Goal: Information Seeking & Learning: Learn about a topic

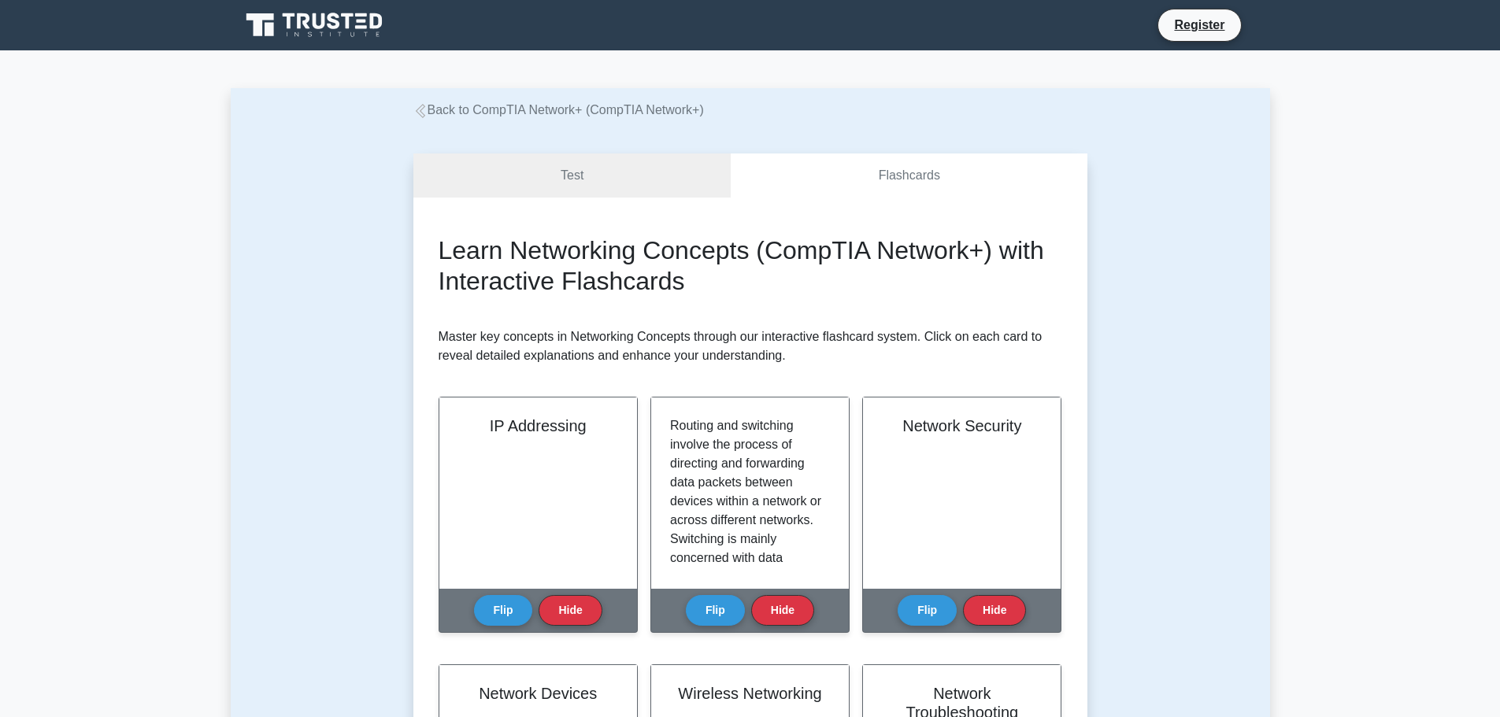
scroll to position [183, 0]
click at [616, 174] on link "Test" at bounding box center [572, 176] width 318 height 45
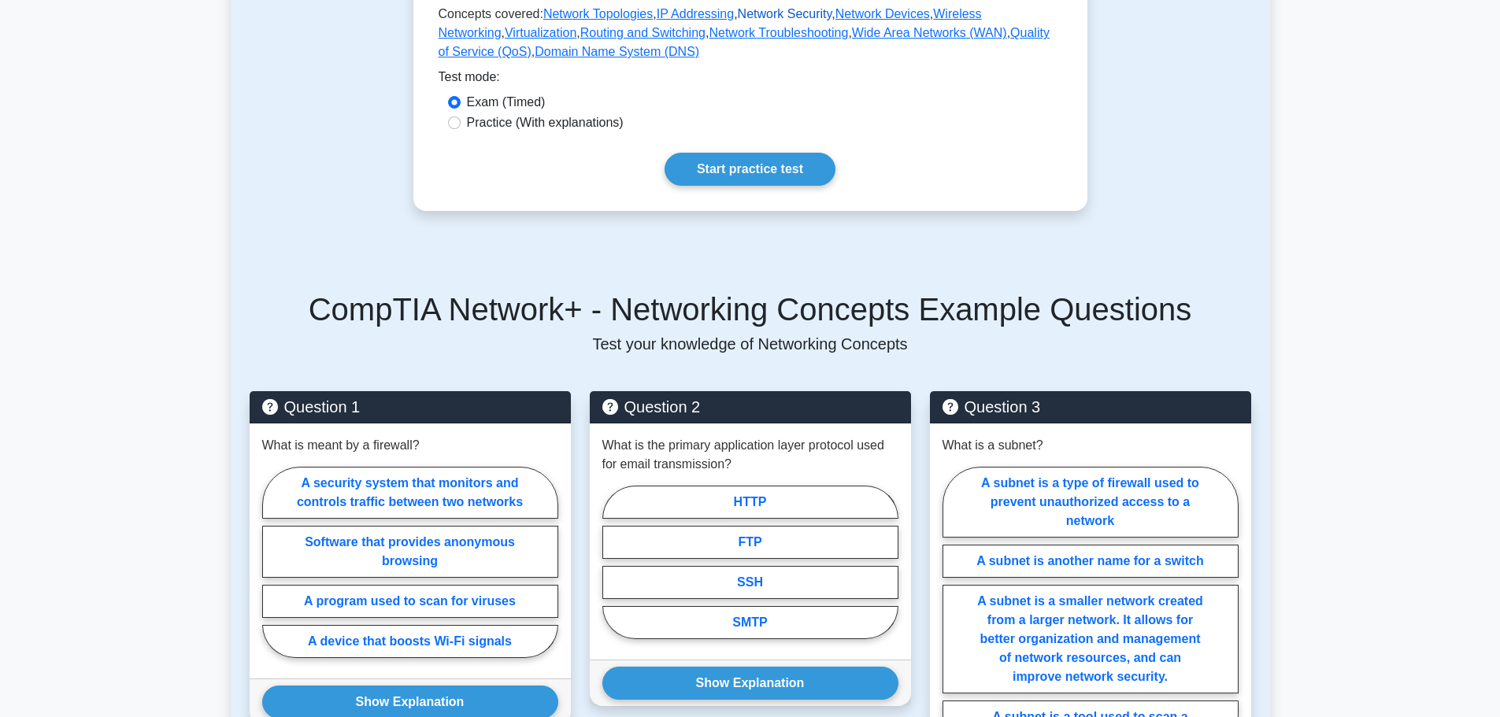
scroll to position [866, 0]
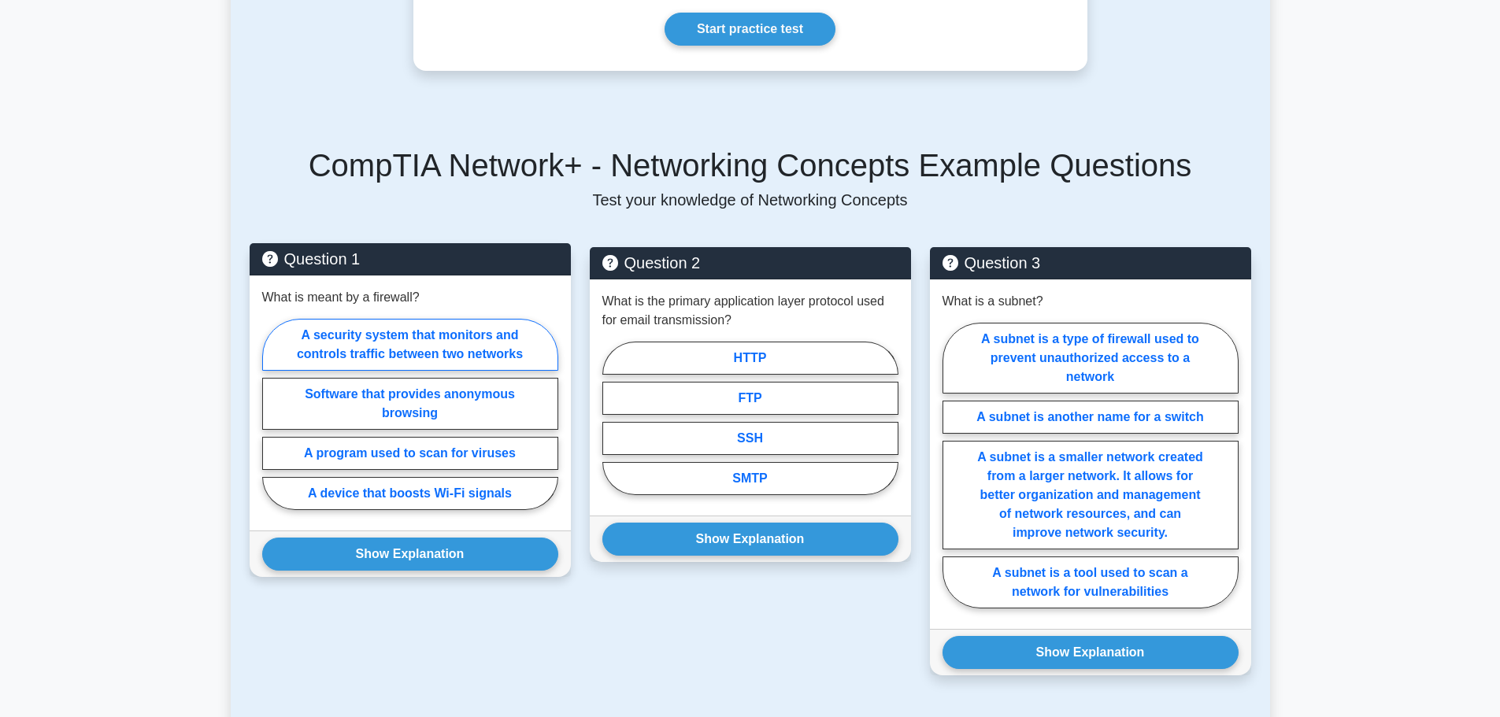
click at [418, 326] on label "A security system that monitors and controls traffic between two networks" at bounding box center [410, 345] width 296 height 52
click at [272, 414] on input "A security system that monitors and controls traffic between two networks" at bounding box center [267, 419] width 10 height 10
radio input "true"
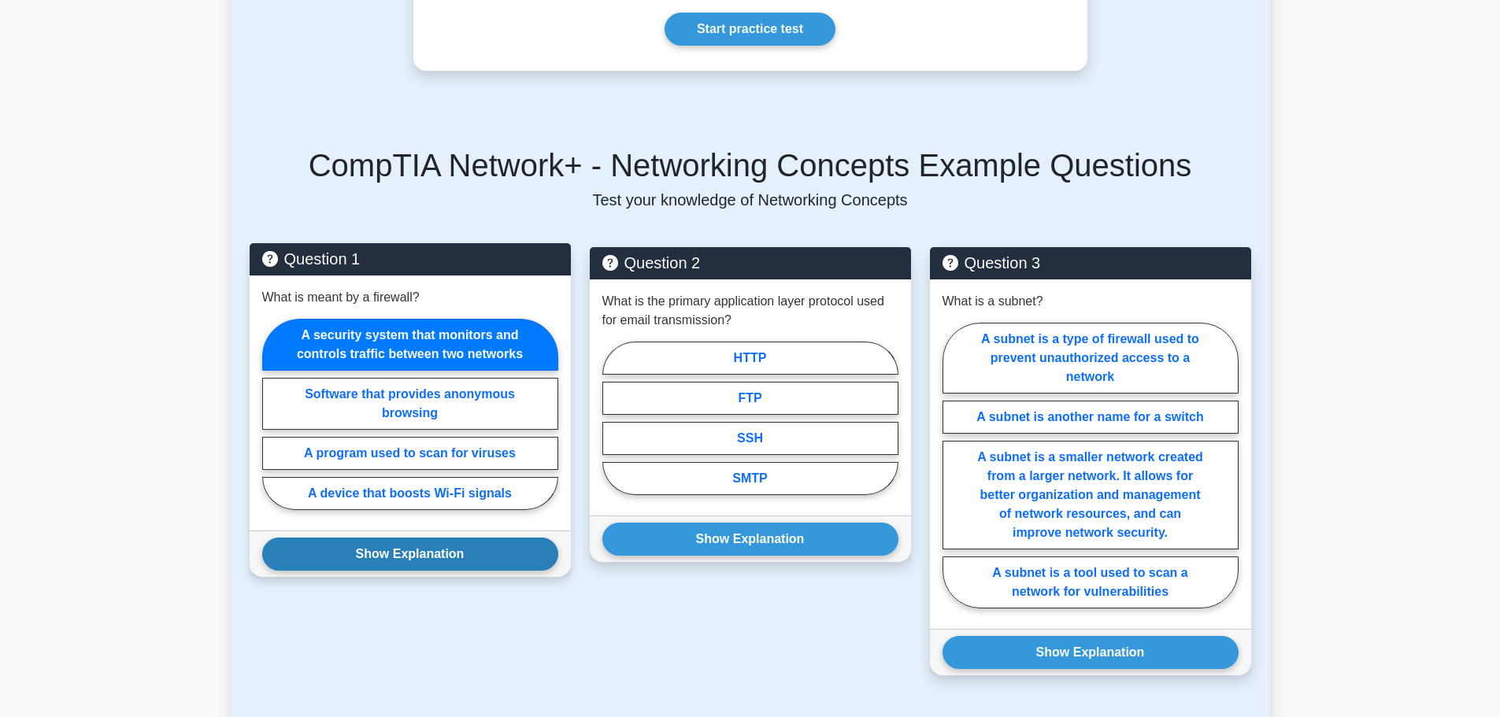
click at [442, 548] on button "Show Explanation" at bounding box center [410, 554] width 296 height 33
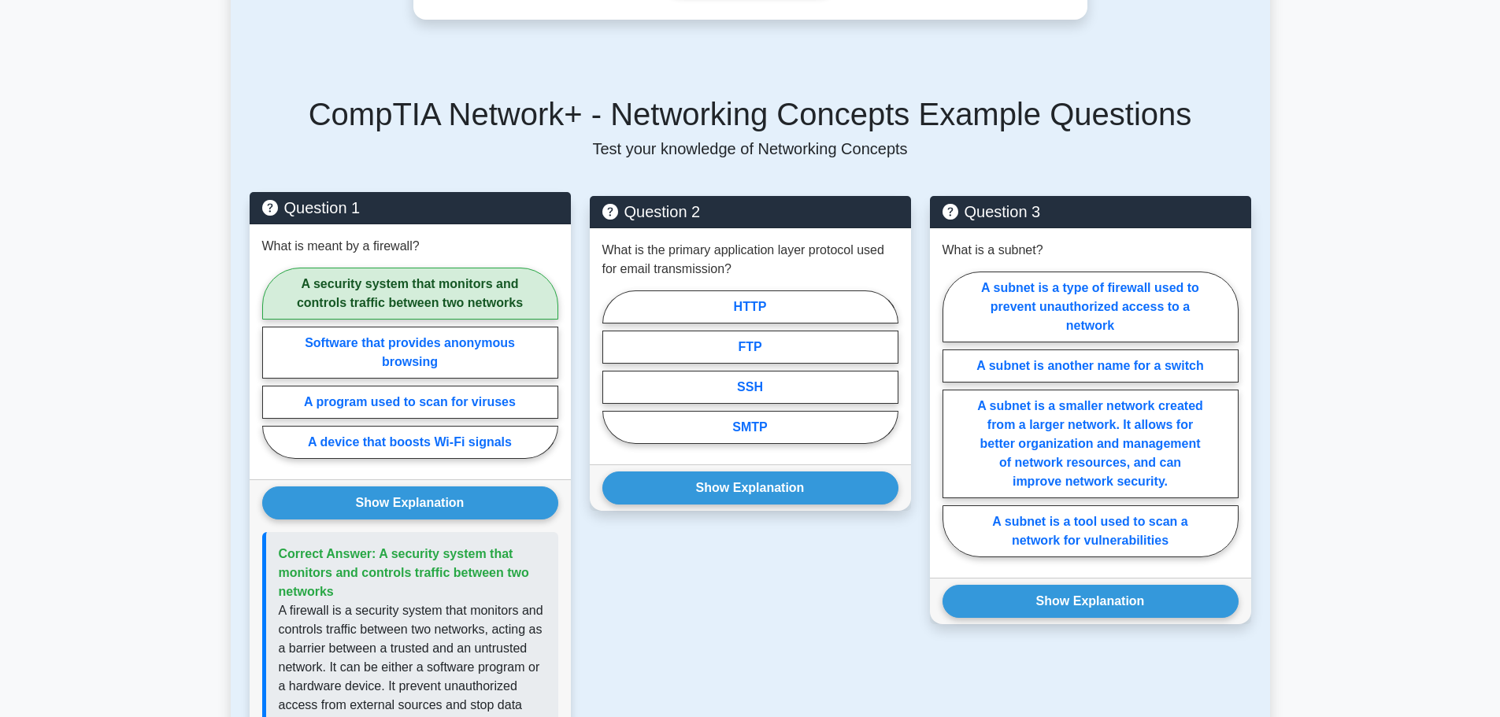
scroll to position [945, 0]
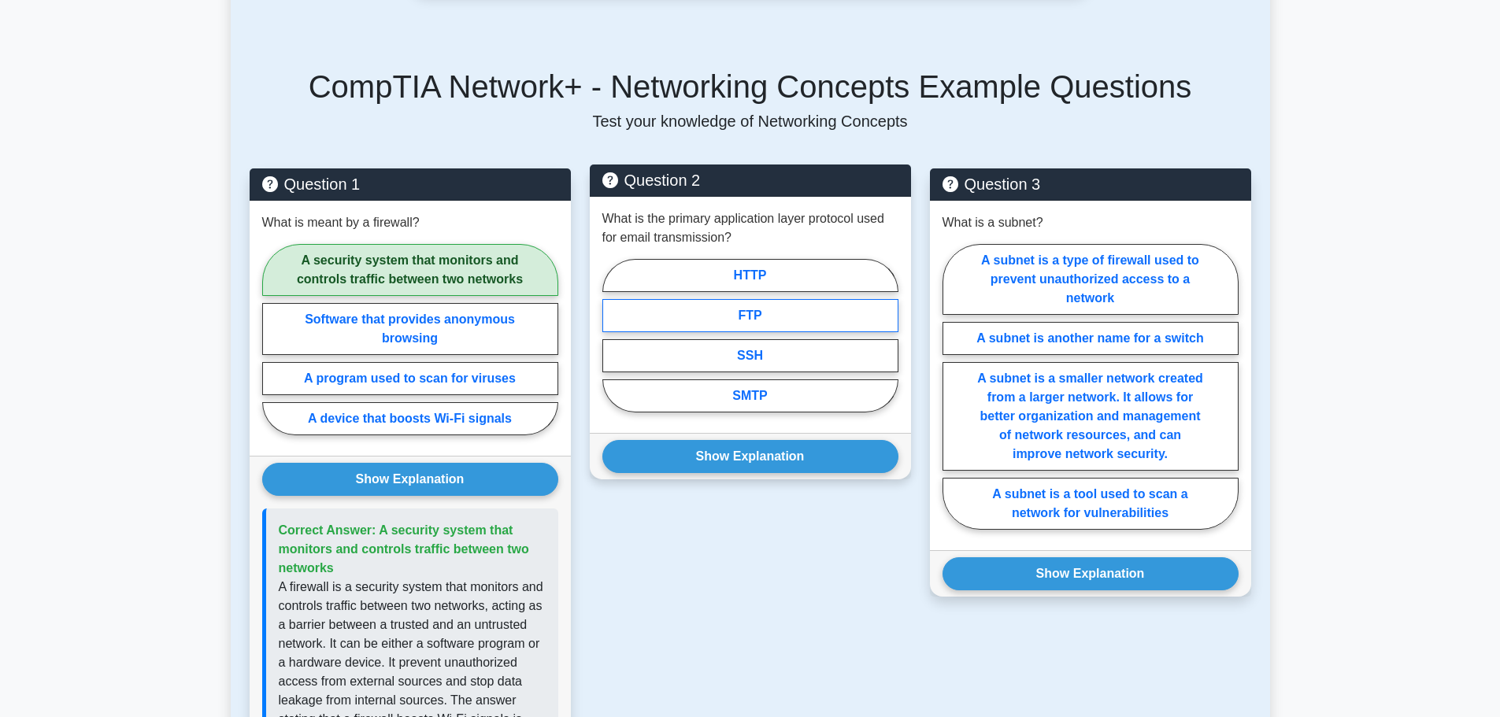
click at [734, 301] on label "FTP" at bounding box center [750, 315] width 296 height 33
click at [612, 335] on input "FTP" at bounding box center [607, 340] width 10 height 10
radio input "true"
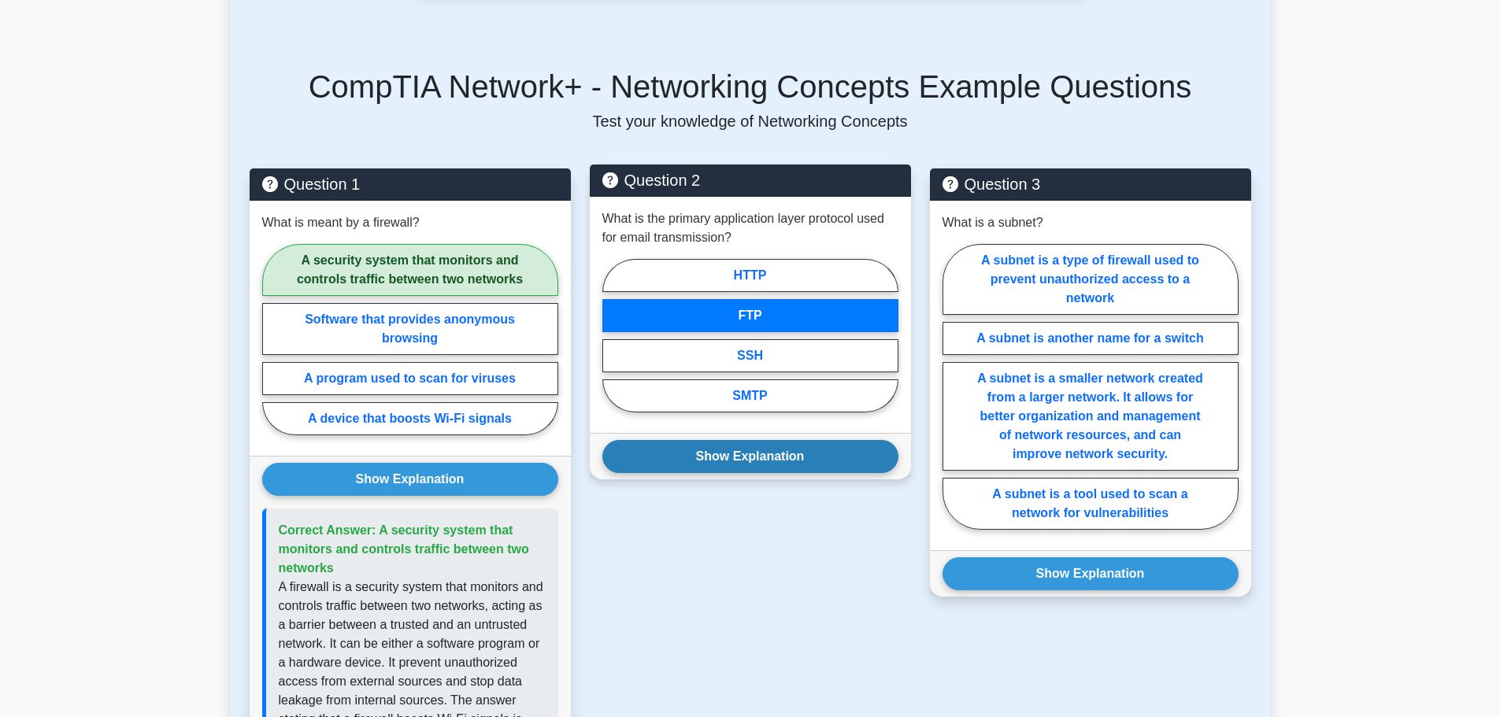
click at [753, 440] on button "Show Explanation" at bounding box center [750, 456] width 296 height 33
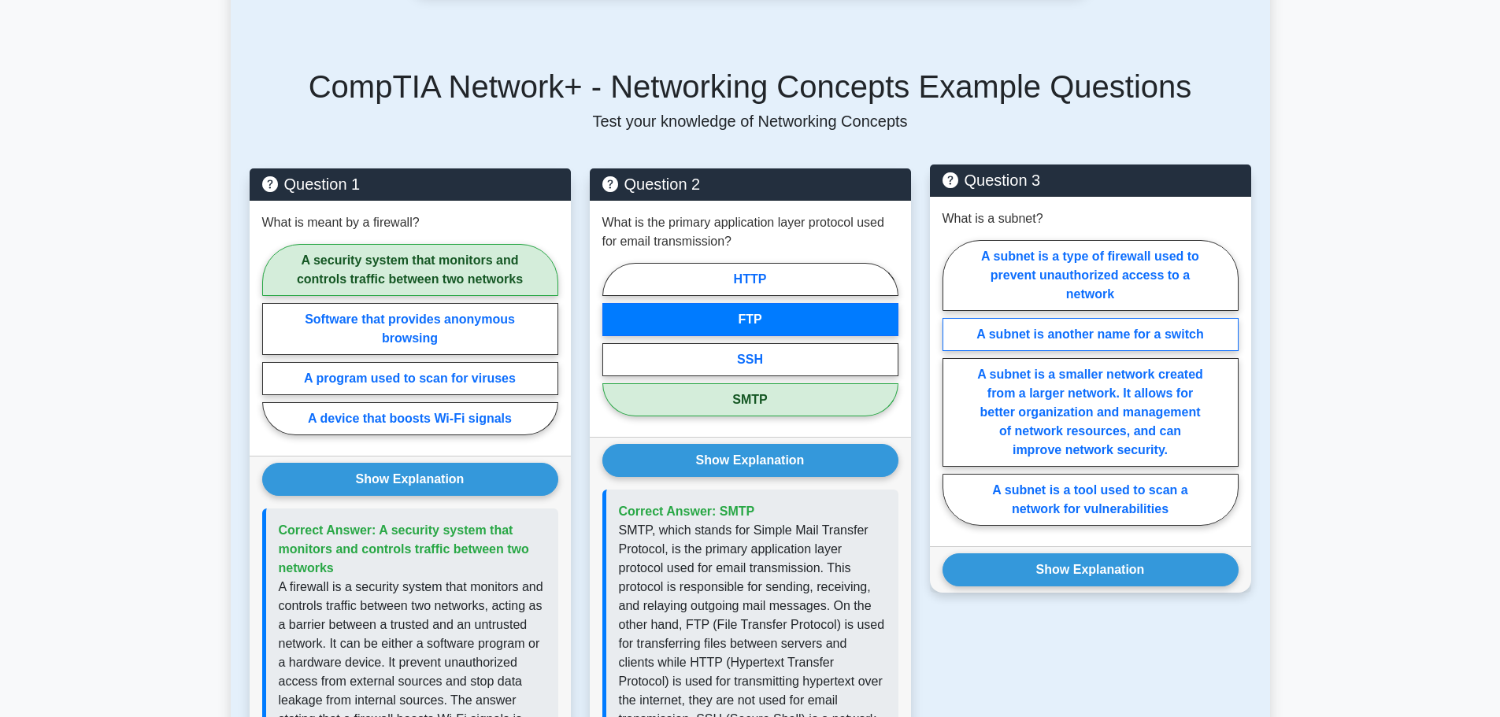
click at [1085, 324] on label "A subnet is another name for a switch" at bounding box center [1090, 334] width 296 height 33
click at [953, 383] on input "A subnet is another name for a switch" at bounding box center [947, 388] width 10 height 10
radio input "true"
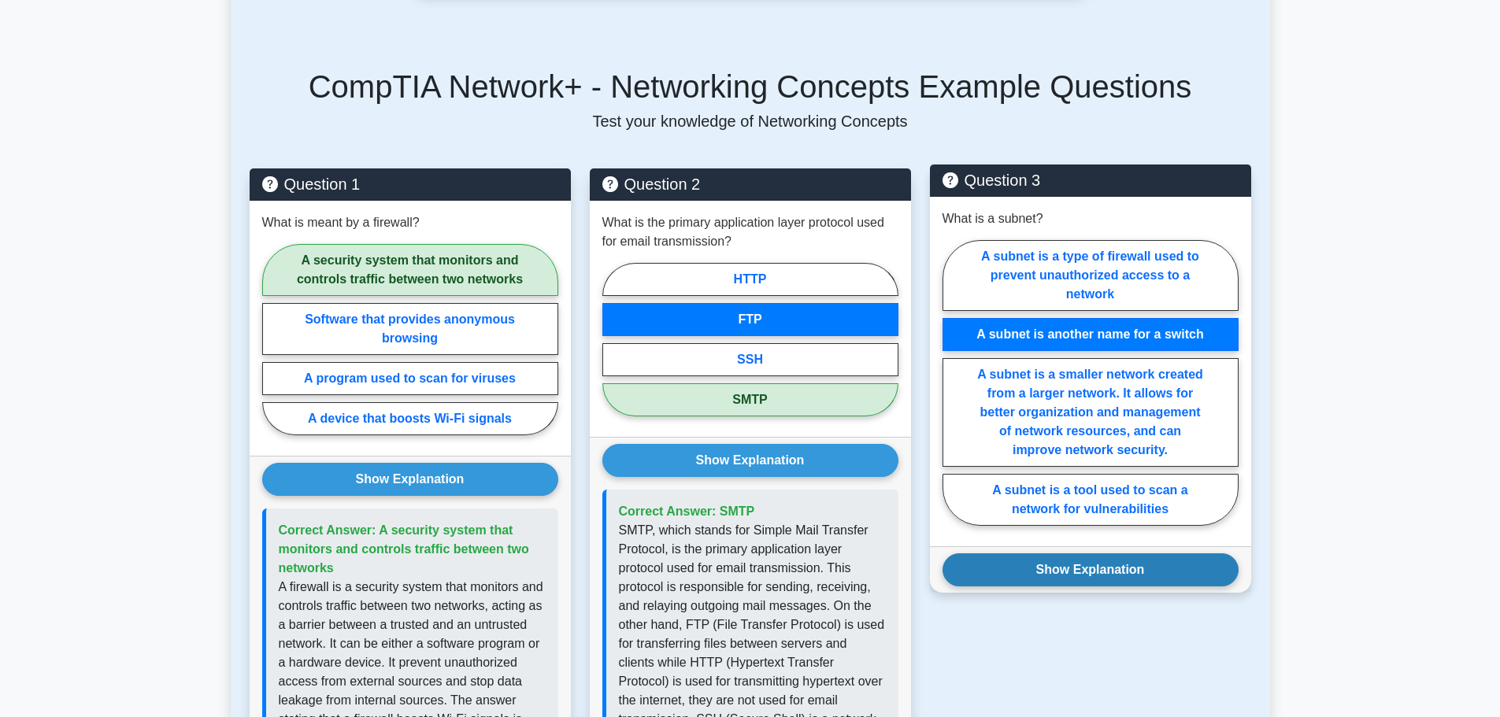
click at [1102, 553] on button "Show Explanation" at bounding box center [1090, 569] width 296 height 33
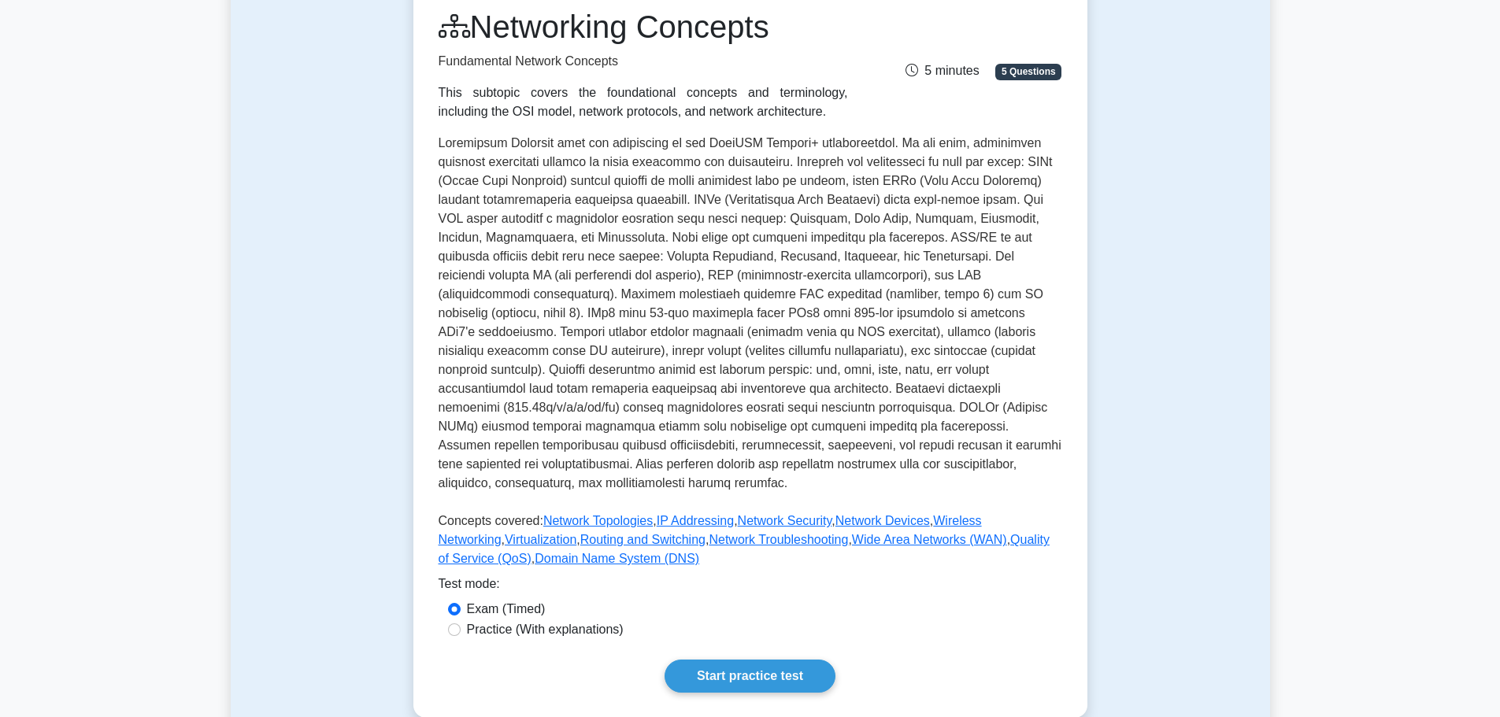
scroll to position [0, 0]
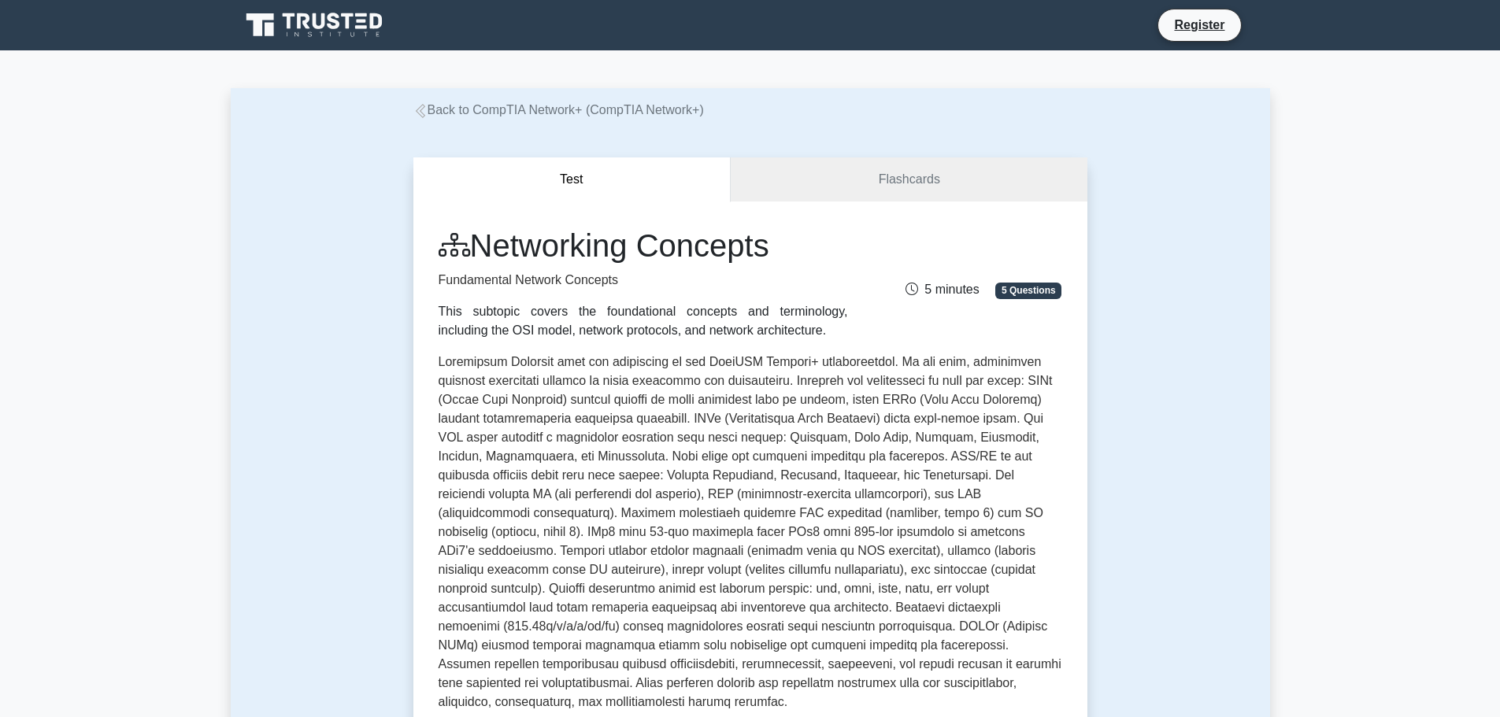
click at [357, 35] on icon at bounding box center [315, 25] width 151 height 30
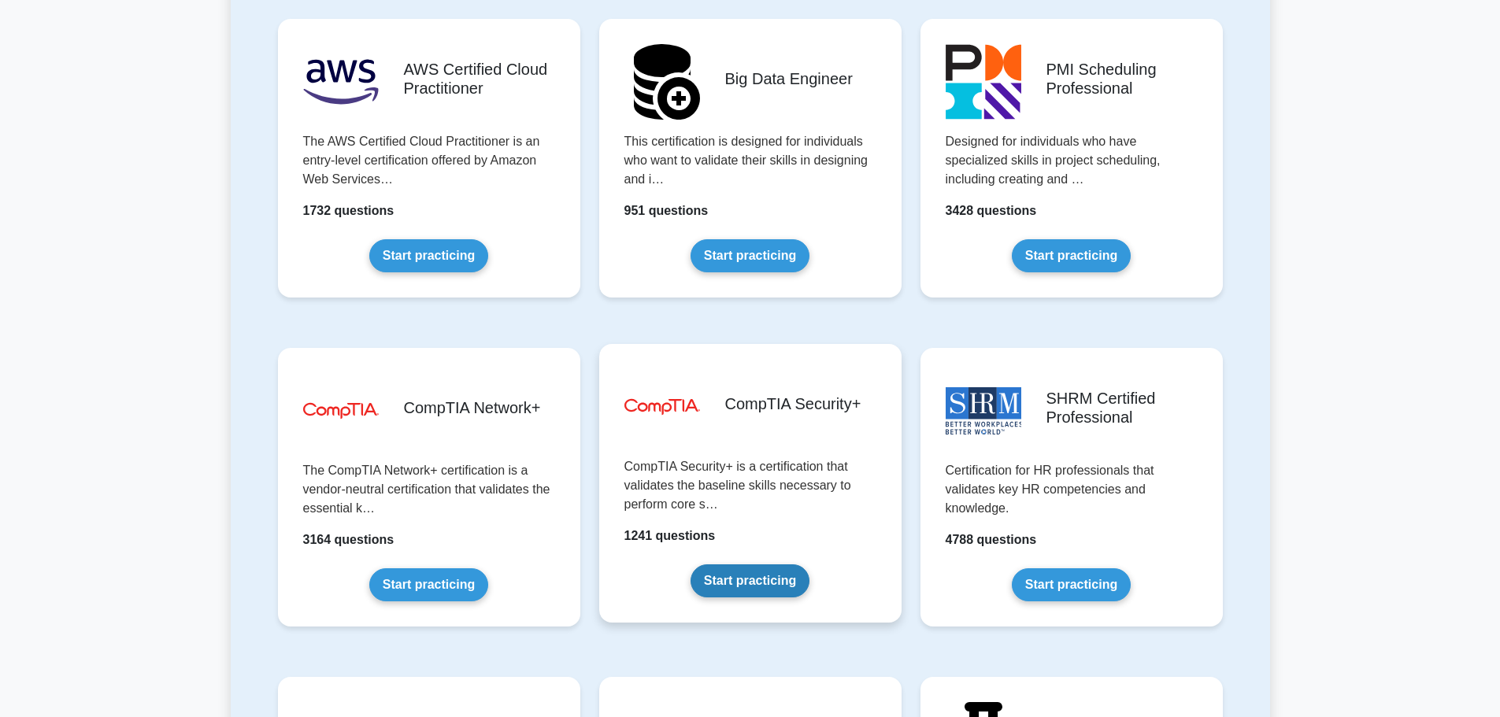
scroll to position [2677, 0]
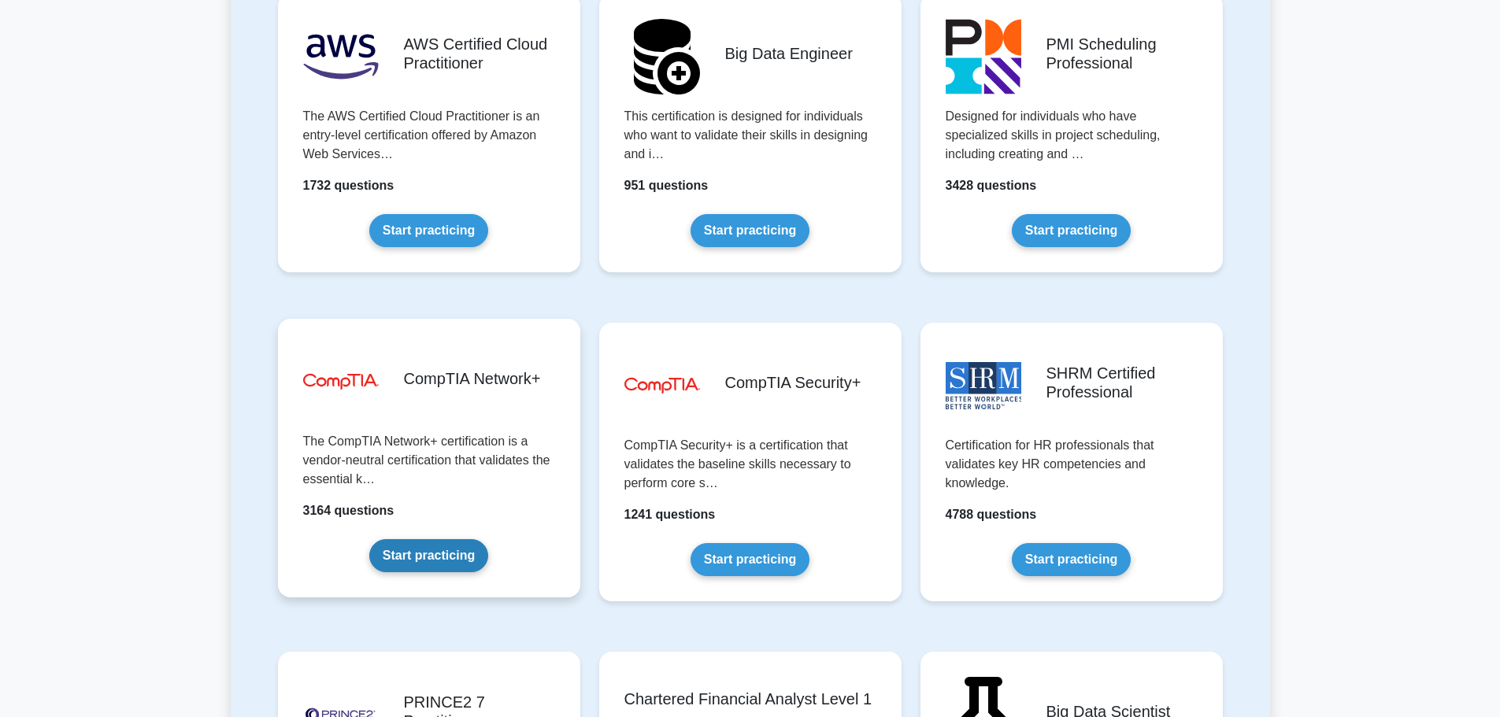
click at [441, 562] on link "Start practicing" at bounding box center [428, 555] width 119 height 33
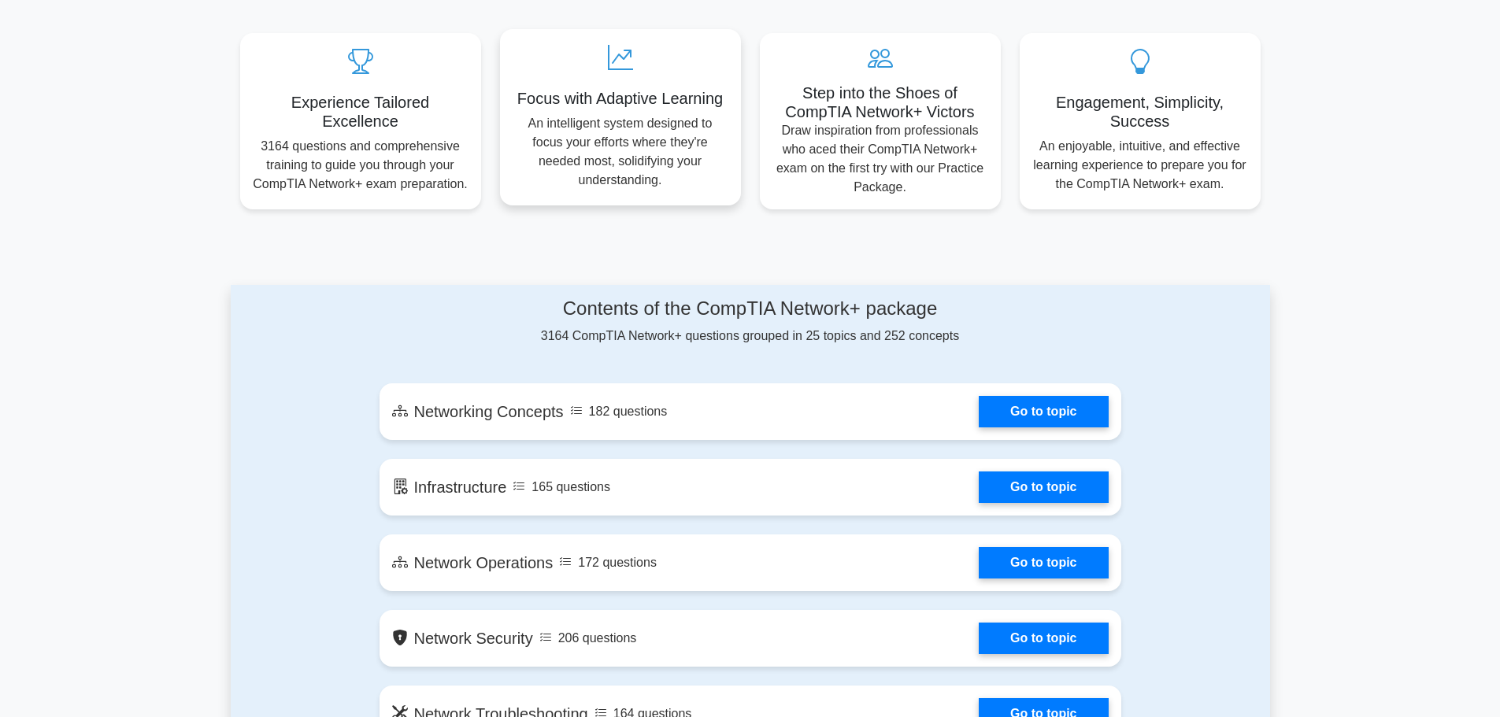
scroll to position [630, 0]
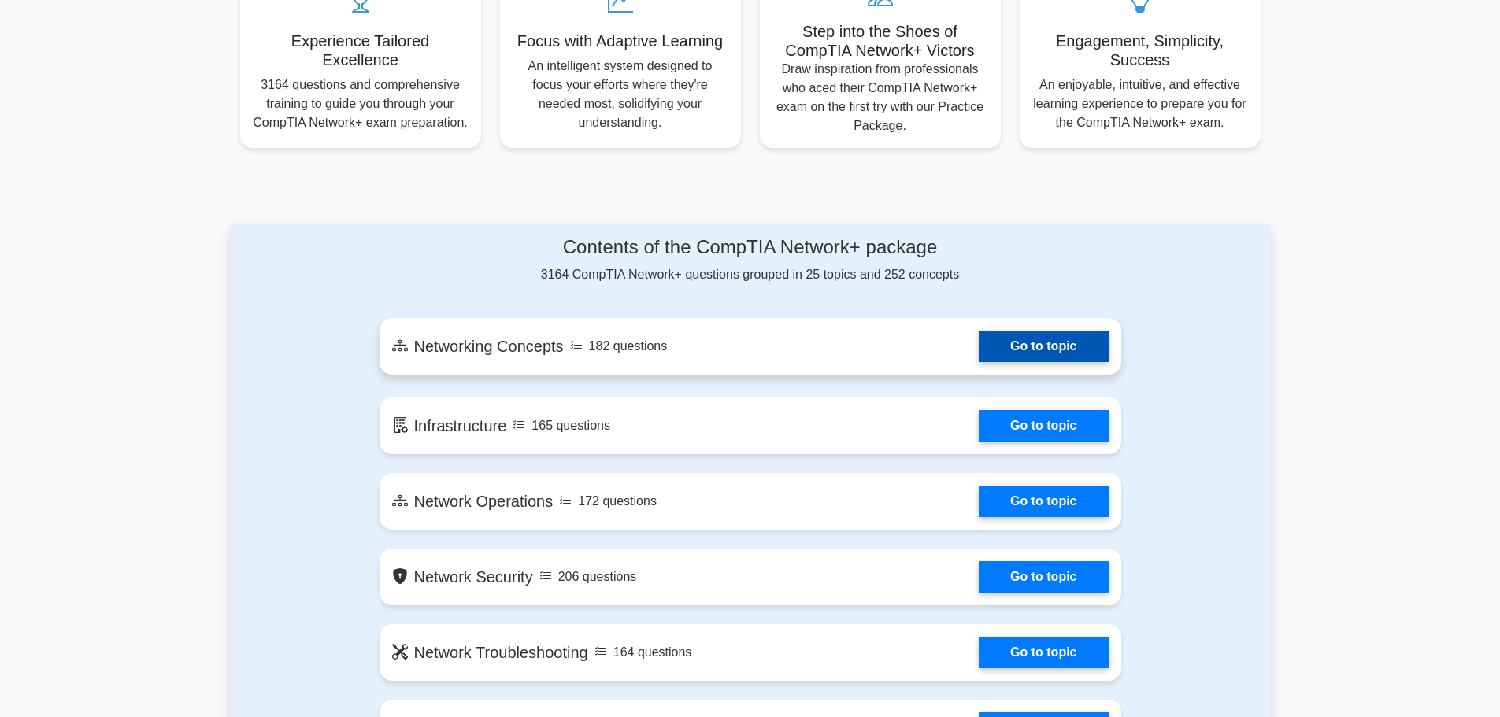
click at [1034, 355] on link "Go to topic" at bounding box center [1043, 346] width 129 height 31
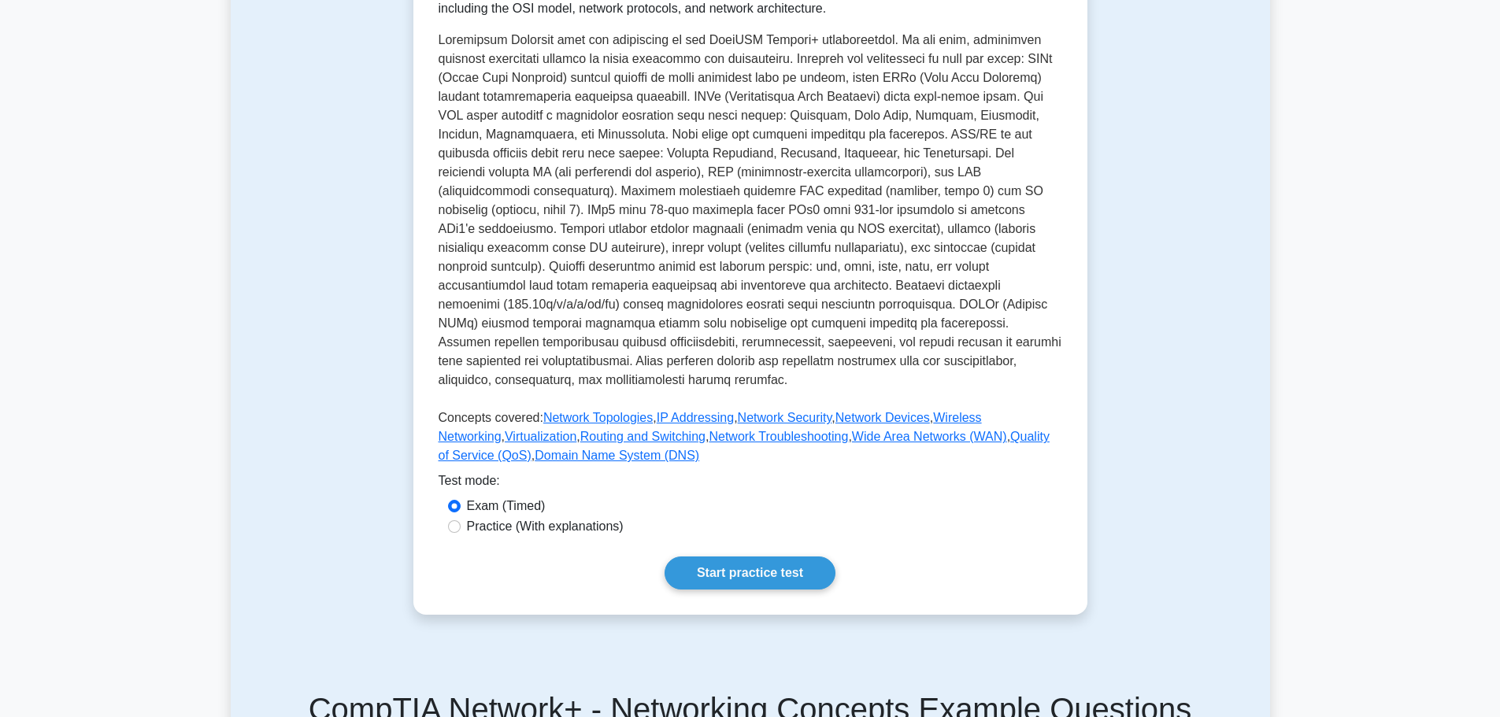
scroll to position [315, 0]
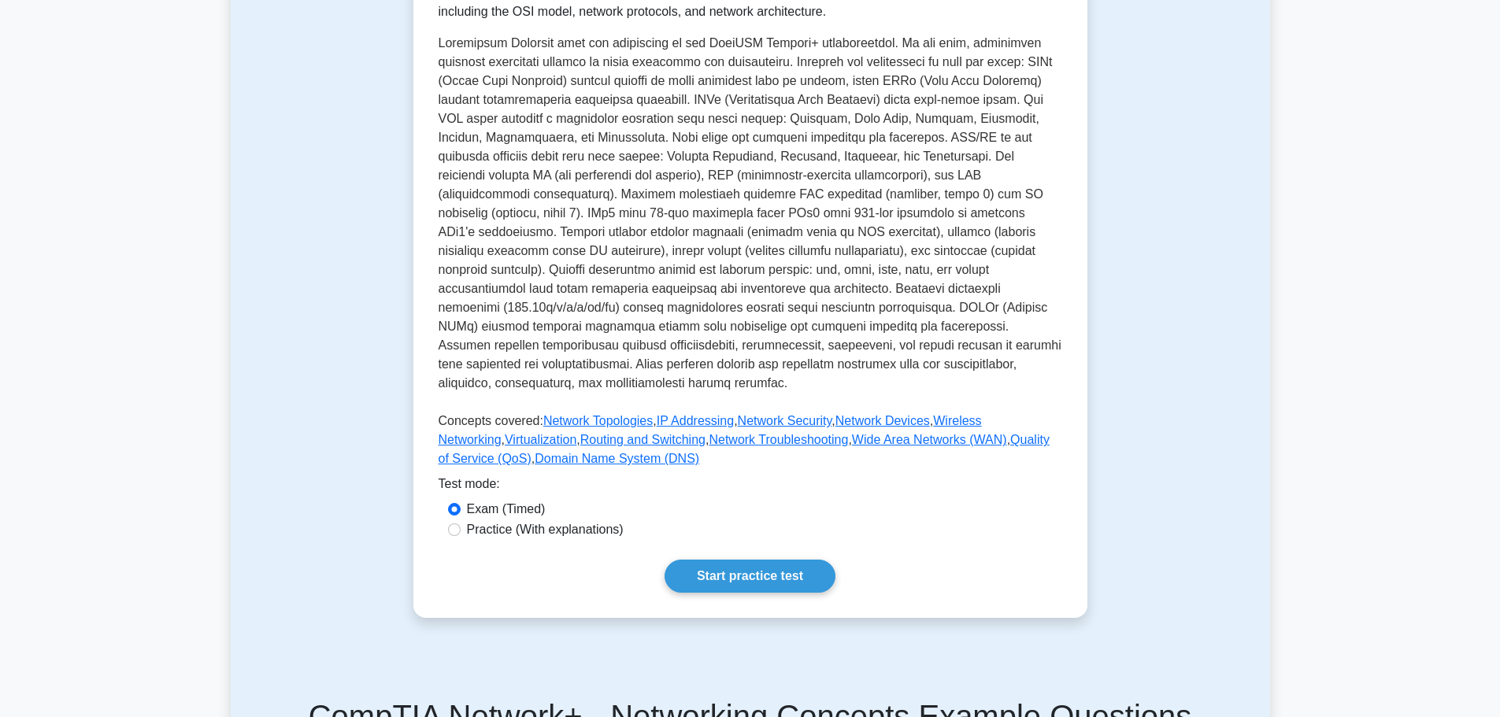
click at [469, 520] on label "Practice (With explanations)" at bounding box center [545, 529] width 157 height 19
click at [461, 524] on input "Practice (With explanations)" at bounding box center [454, 530] width 13 height 13
radio input "true"
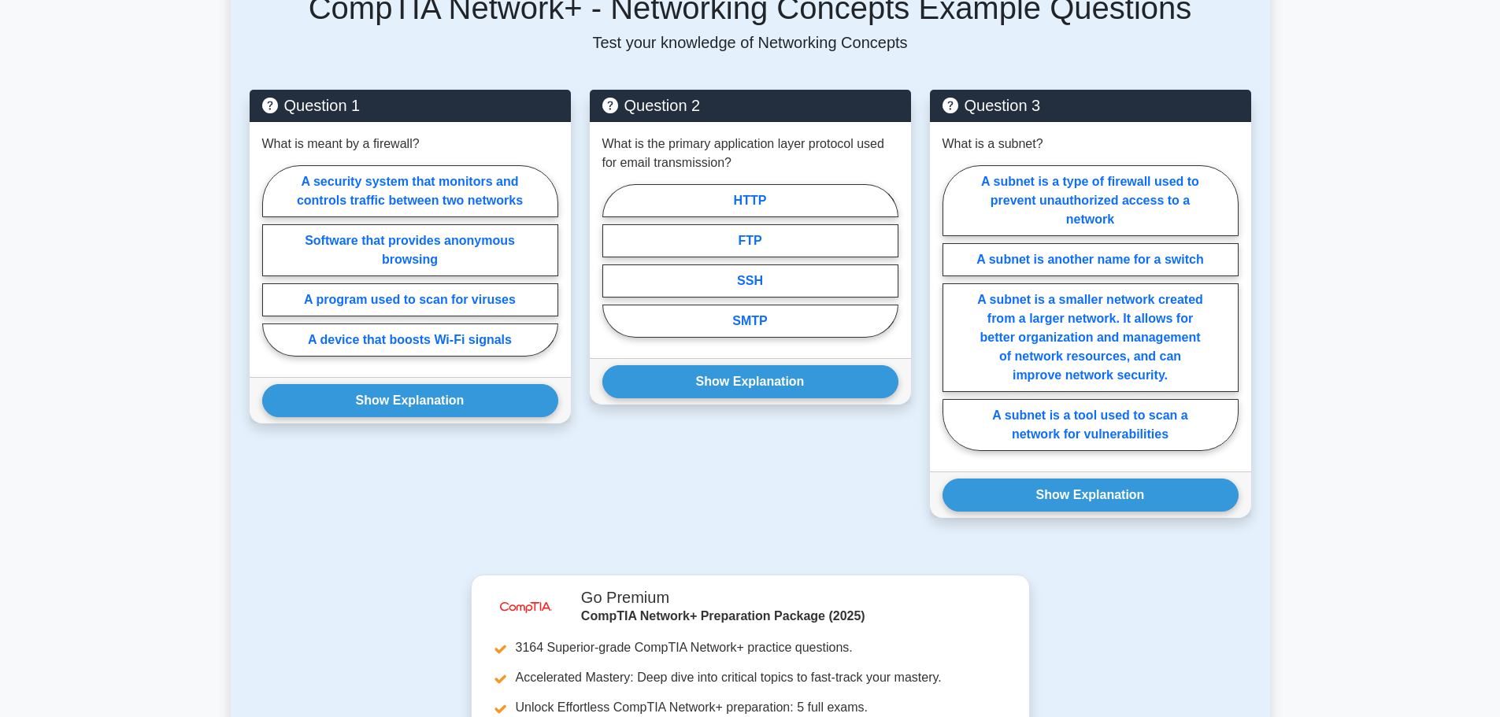
scroll to position [551, 0]
